Goal: Find specific page/section: Find specific page/section

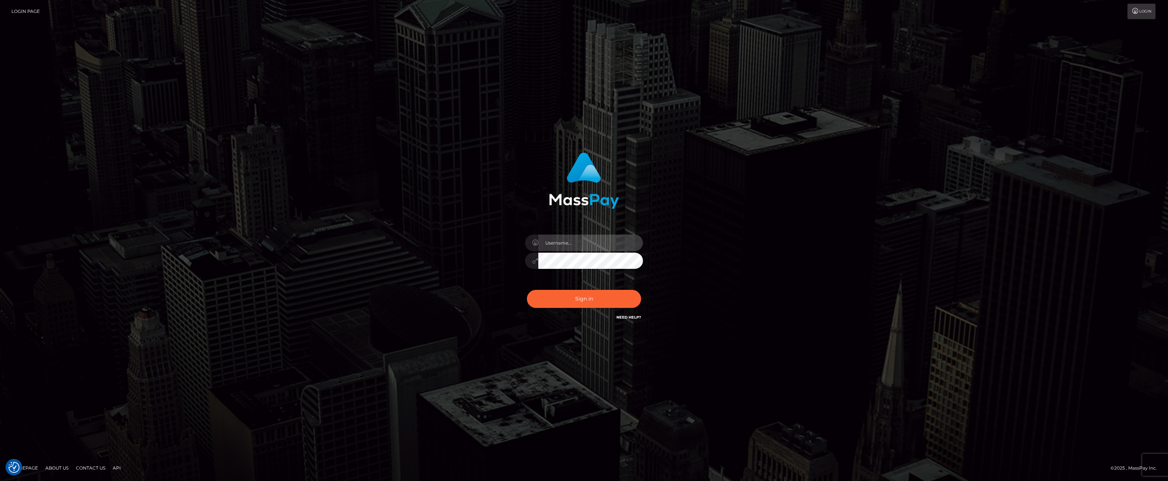
click at [594, 239] on input "text" at bounding box center [591, 243] width 105 height 17
type input "ashbil"
click at [595, 296] on button "Sign in" at bounding box center [584, 299] width 114 height 18
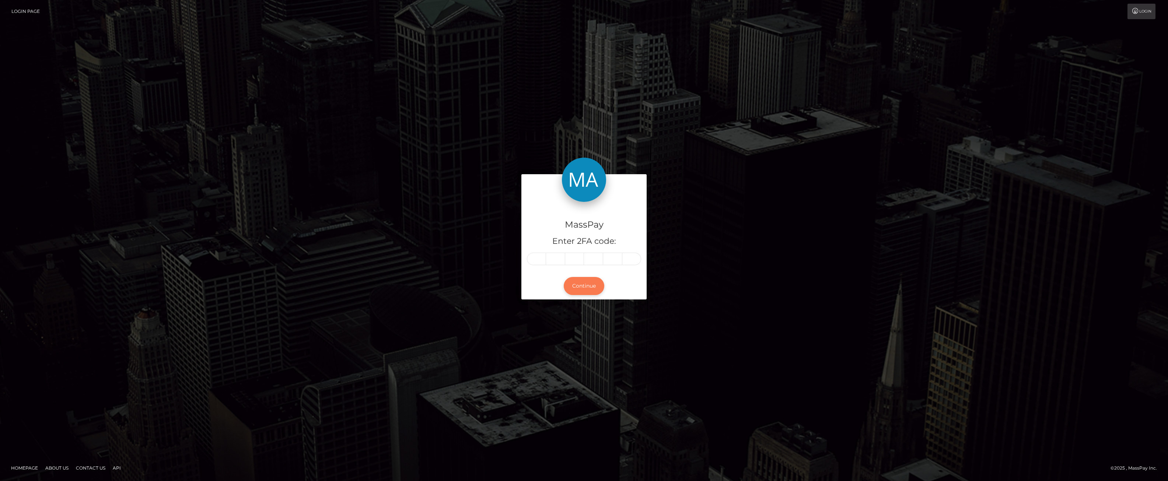
drag, startPoint x: 0, startPoint y: 0, endPoint x: 595, endPoint y: 295, distance: 664.5
drag, startPoint x: 595, startPoint y: 295, endPoint x: 655, endPoint y: 262, distance: 68.5
click at [655, 262] on div "MassPay Enter 2FA code: Continue" at bounding box center [584, 240] width 420 height 132
click at [529, 255] on input "text" at bounding box center [536, 259] width 19 height 13
type input "9"
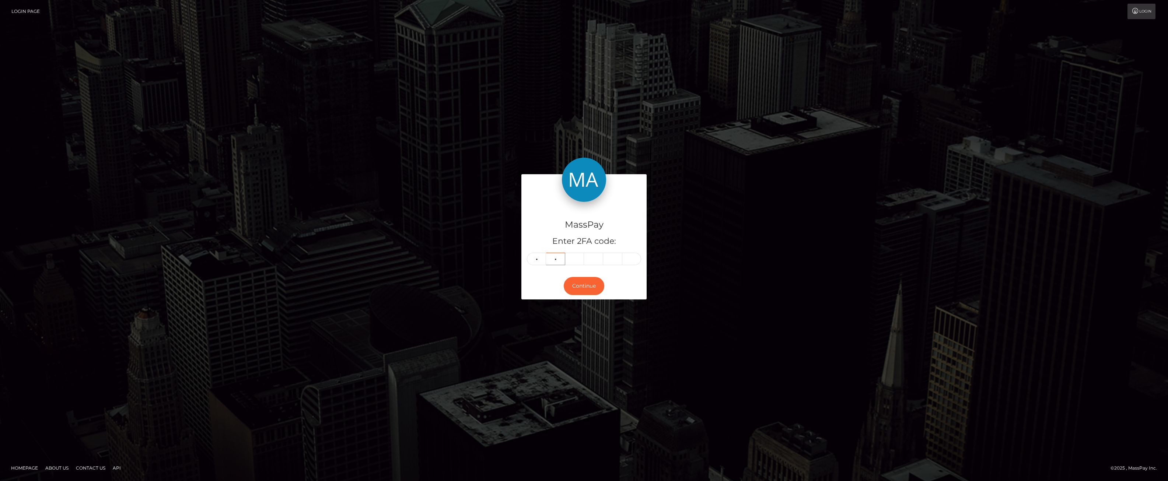
type input "7"
type input "4"
type input "7"
type input "2"
type input "5"
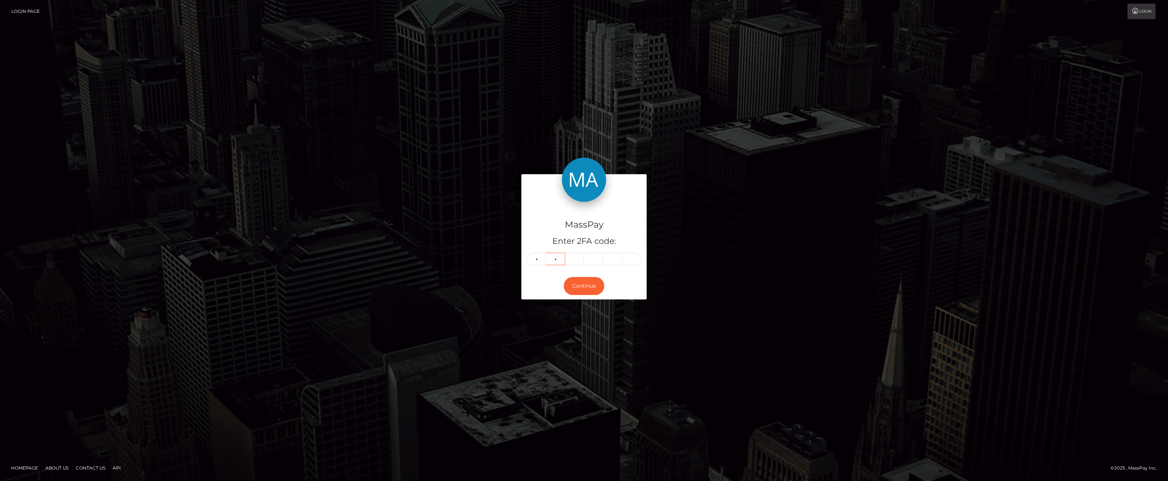
type input "9"
type input "5"
type input "9"
type input "7"
type input "2"
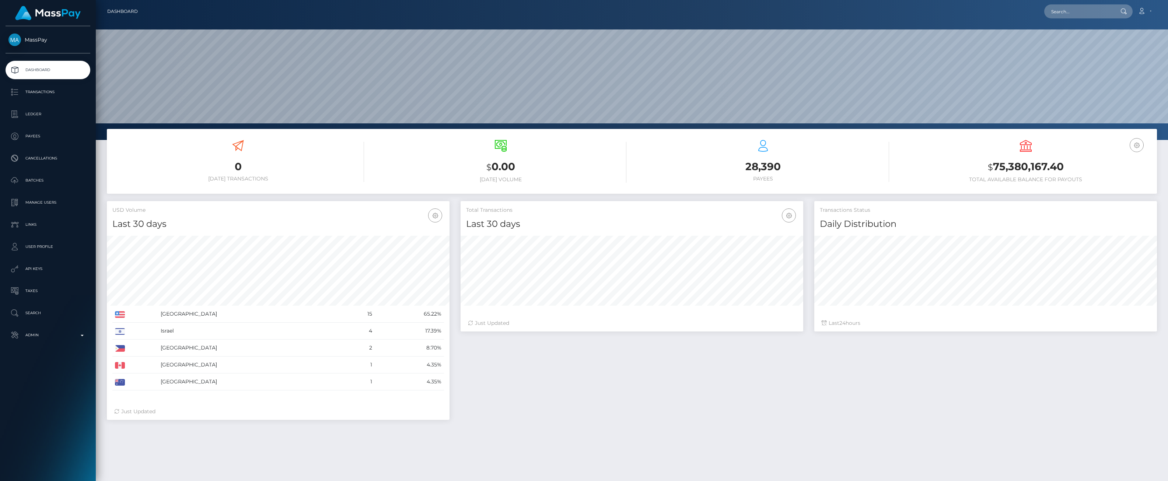
scroll to position [130, 343]
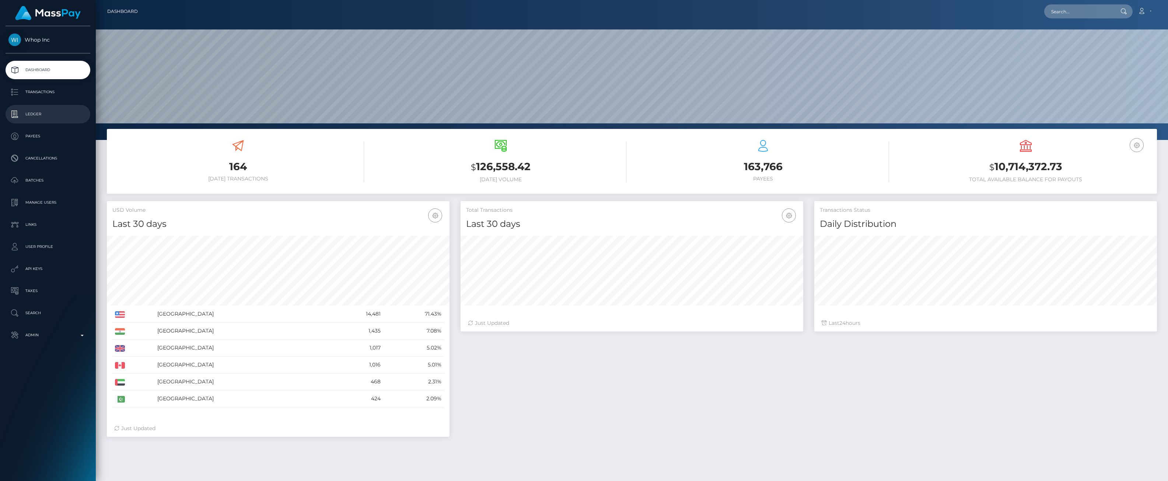
click at [58, 115] on p "Ledger" at bounding box center [47, 114] width 79 height 11
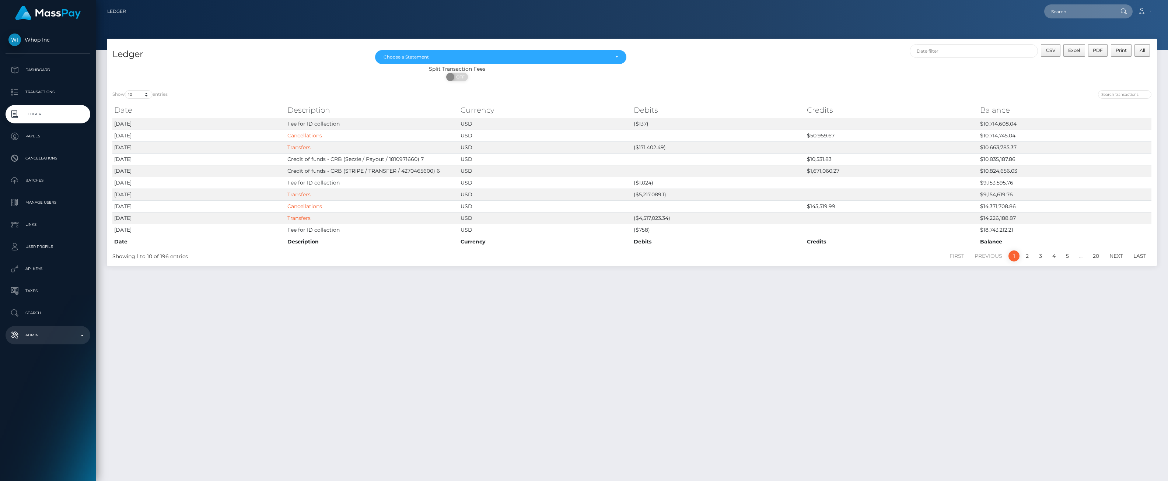
click at [84, 339] on p "Admin" at bounding box center [47, 335] width 79 height 11
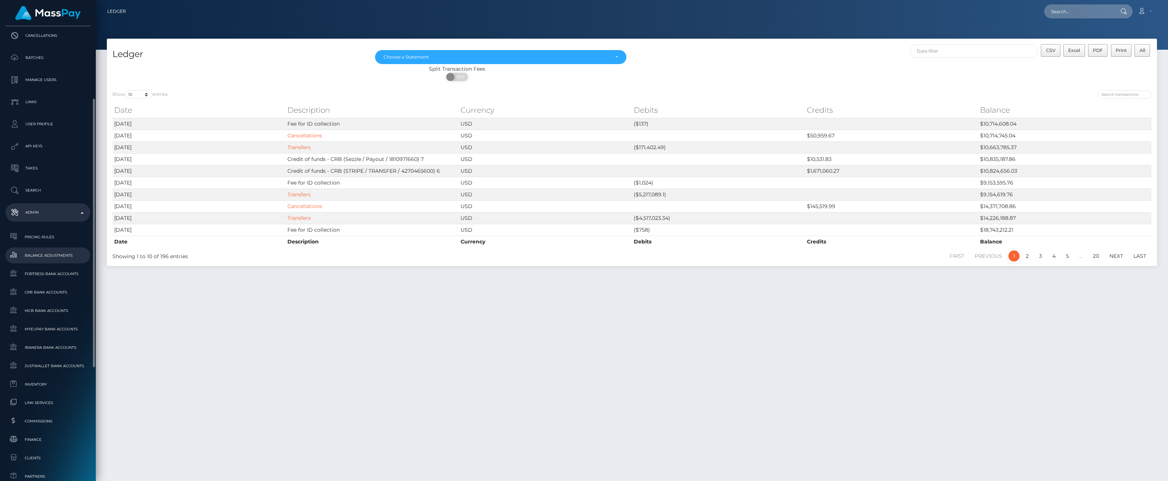
scroll to position [164, 0]
click at [38, 346] on span "Inventory" at bounding box center [47, 343] width 79 height 8
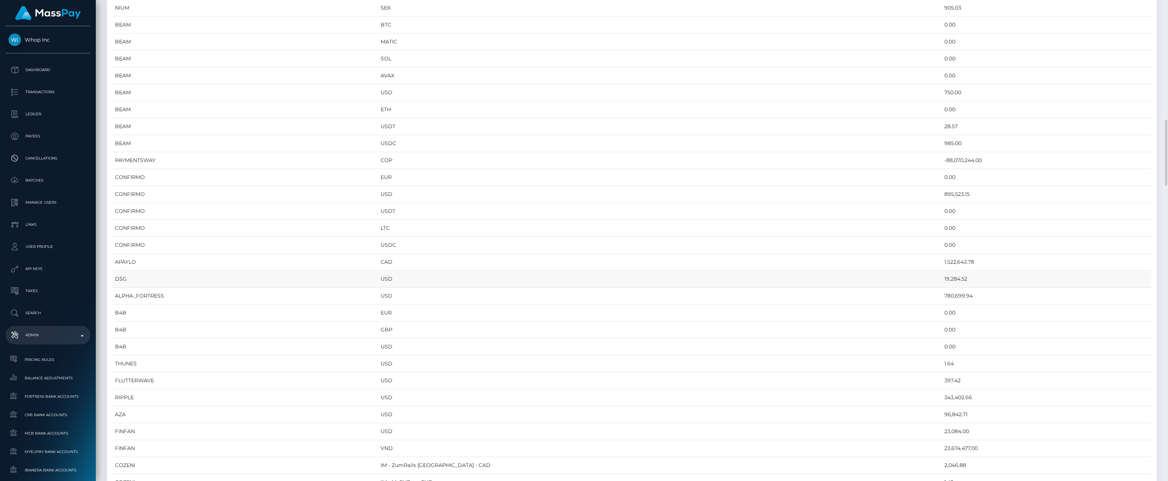
scroll to position [573, 0]
drag, startPoint x: 957, startPoint y: 353, endPoint x: 944, endPoint y: 377, distance: 27.0
click at [944, 377] on td "96,842.71" at bounding box center [1047, 374] width 210 height 17
